Goal: Task Accomplishment & Management: Manage account settings

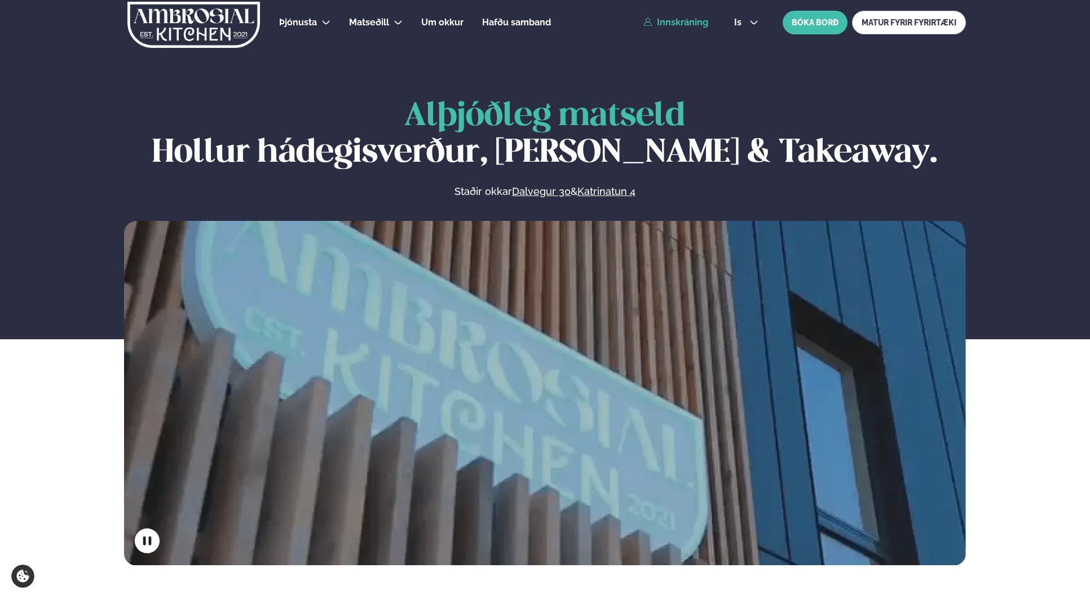
click at [706, 27] on link "Innskráning" at bounding box center [675, 22] width 65 height 10
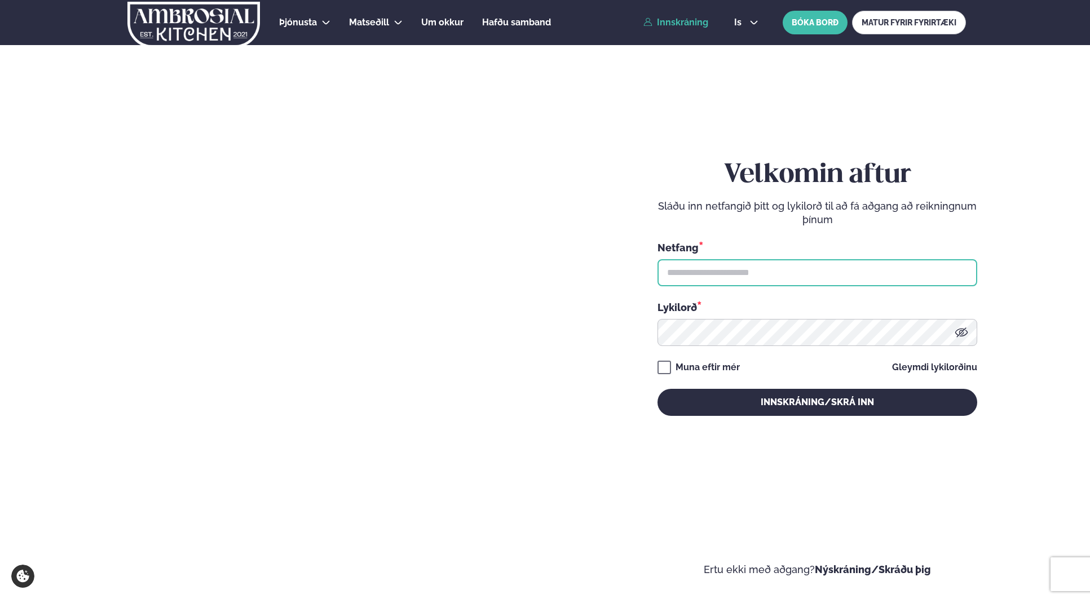
click at [686, 269] on input "text" at bounding box center [817, 272] width 320 height 27
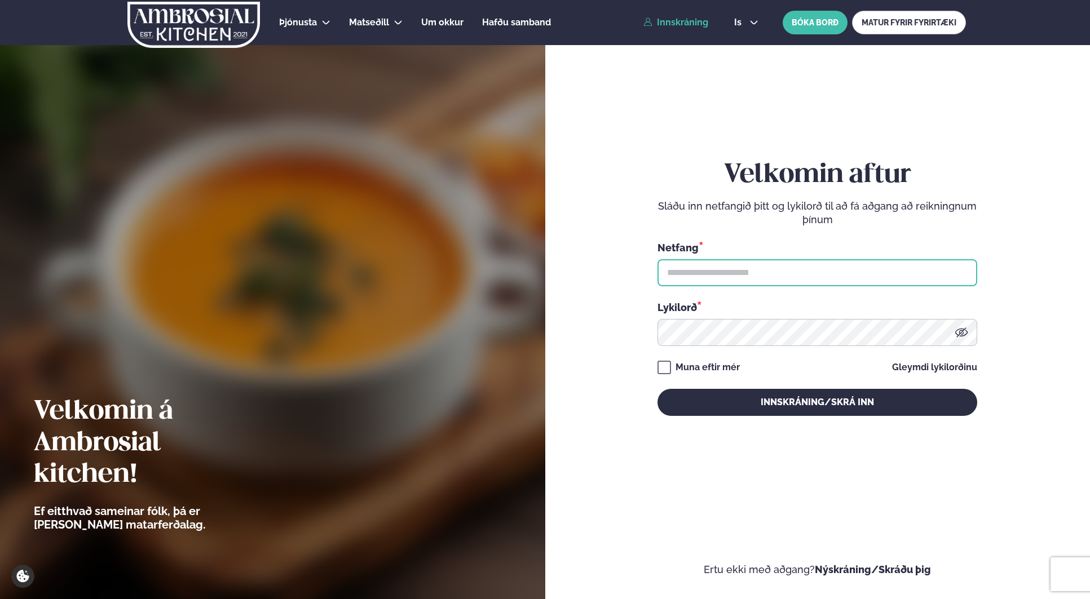
click at [686, 269] on input "text" at bounding box center [817, 272] width 320 height 27
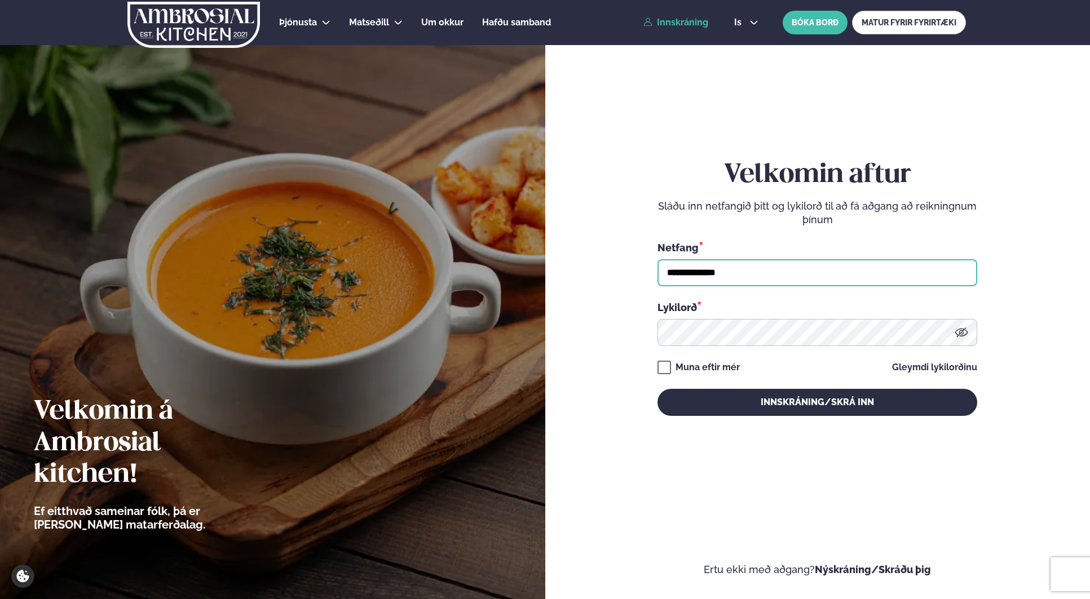
type input "**********"
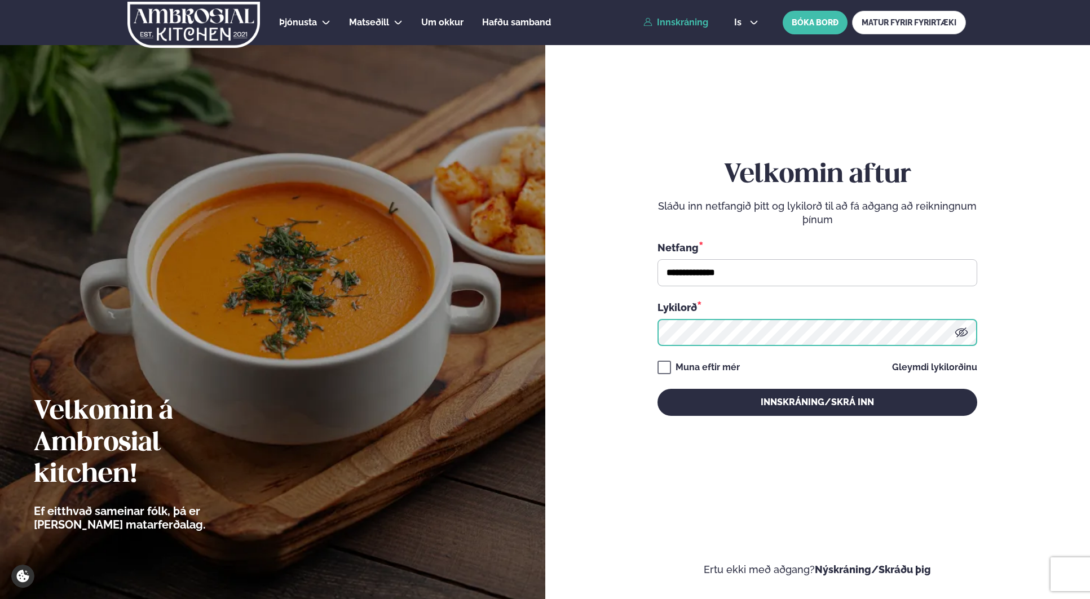
click at [657, 389] on button "Innskráning/Skrá inn" at bounding box center [817, 402] width 320 height 27
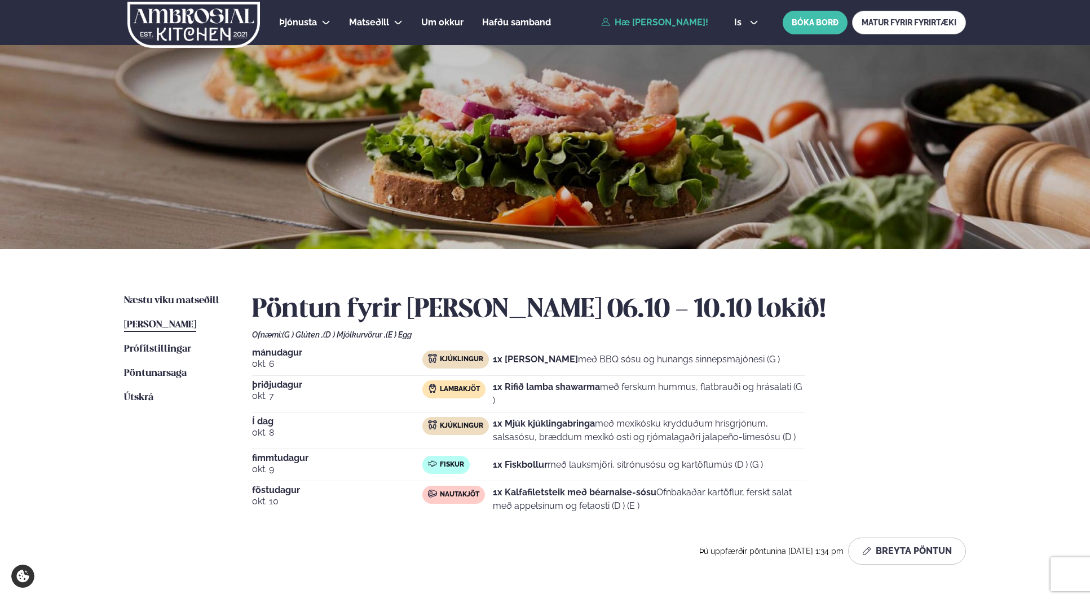
click at [582, 425] on strong "1x Mjúk kjúklingabringa" at bounding box center [544, 423] width 102 height 11
click at [754, 19] on icon at bounding box center [753, 22] width 9 height 9
click at [749, 43] on link "en" at bounding box center [746, 43] width 42 height 23
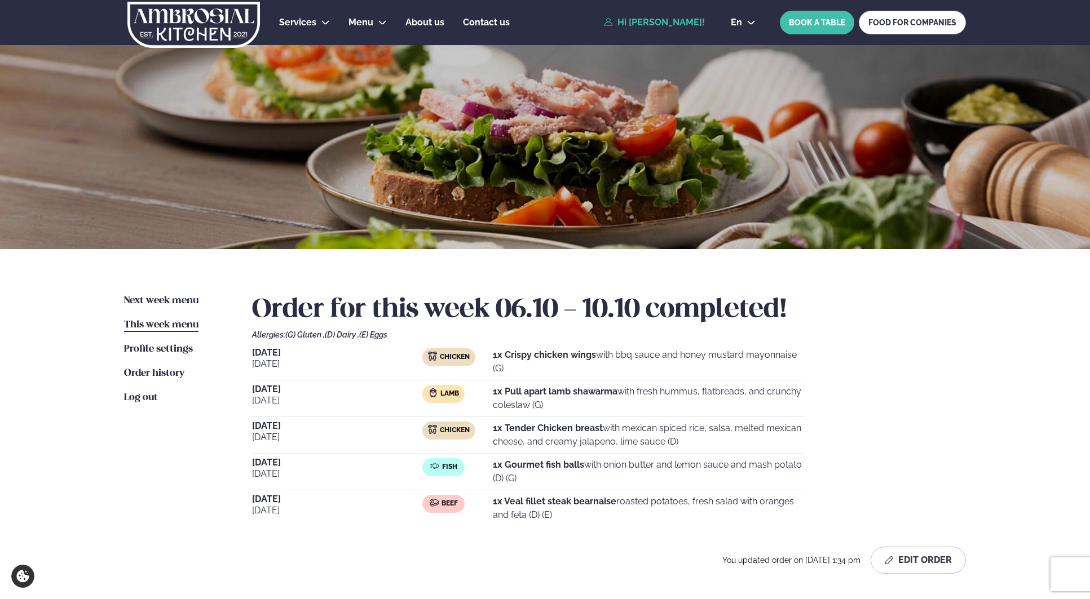
scroll to position [19, 0]
